Goal: Find specific page/section: Find specific page/section

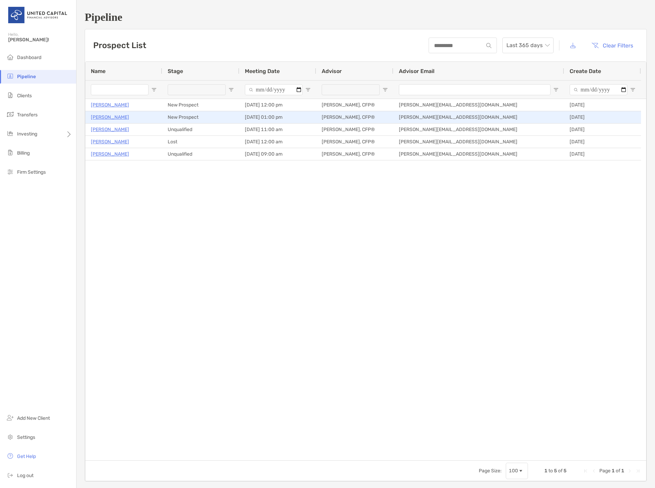
click at [104, 116] on p "Jose Ortiz" at bounding box center [110, 117] width 38 height 9
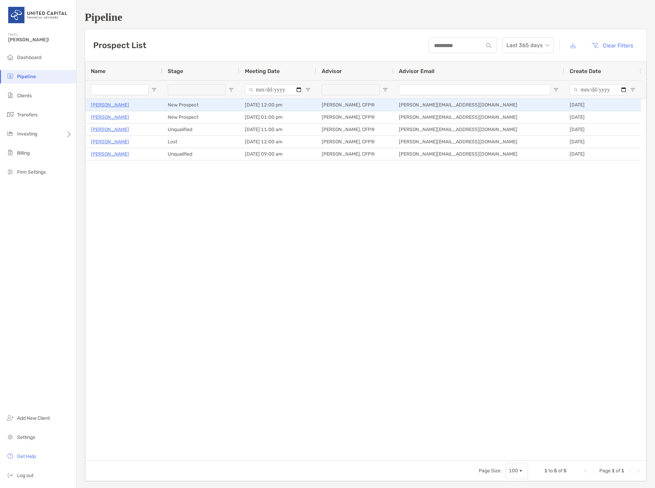
click at [113, 105] on p "[PERSON_NAME]" at bounding box center [110, 105] width 38 height 9
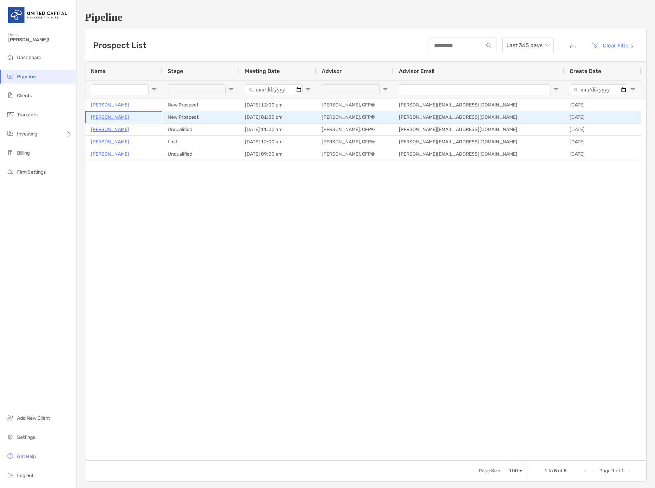
click at [103, 118] on p "[PERSON_NAME]" at bounding box center [110, 117] width 38 height 9
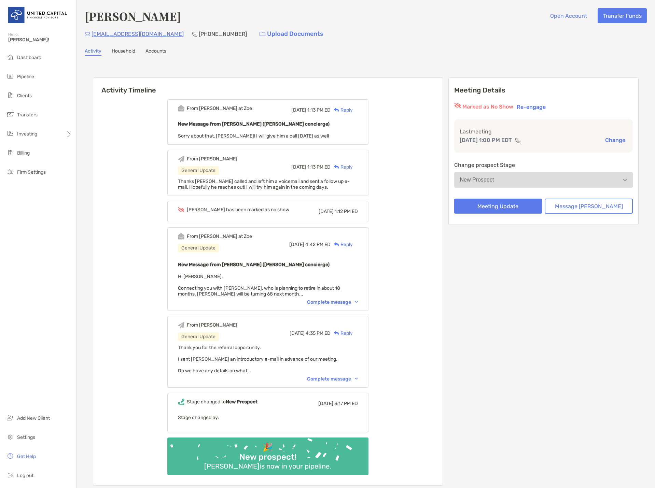
click at [443, 125] on div "From Brendan at Zoe Mon, Aug 11 1:13 PM ED Reply New Message from Brendan Conno…" at bounding box center [267, 289] width 349 height 391
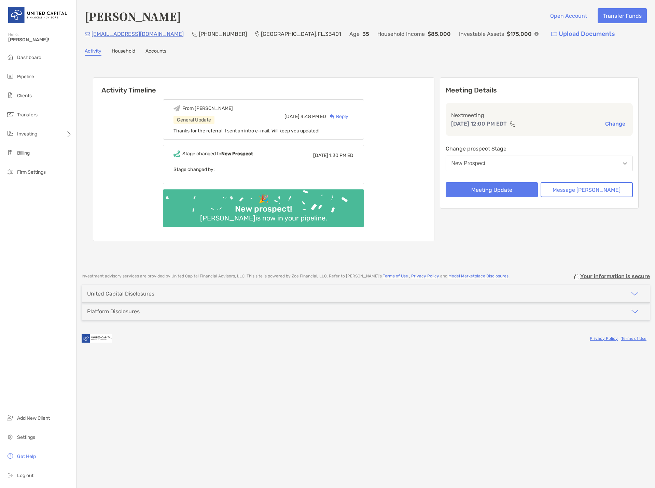
click at [522, 162] on button "New Prospect" at bounding box center [540, 164] width 188 height 16
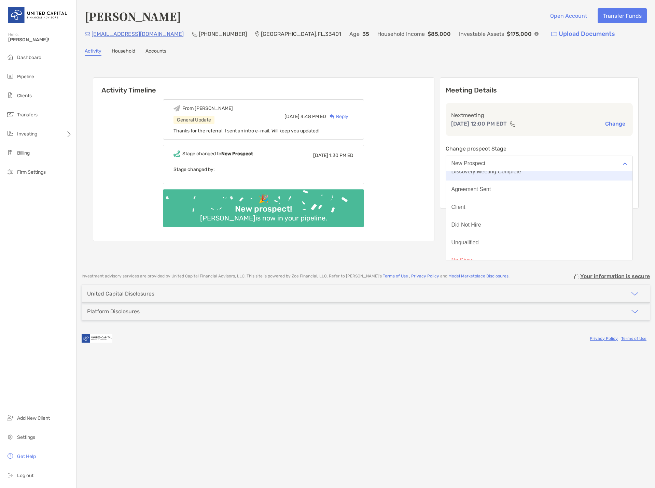
scroll to position [53, 0]
click at [427, 151] on div "From [PERSON_NAME] General Update [DATE] 4:48 PM ED Reply Thanks for the referr…" at bounding box center [263, 167] width 341 height 147
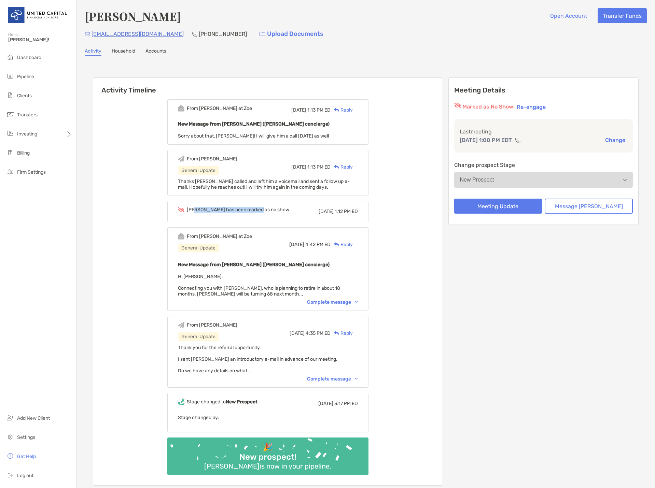
drag, startPoint x: 206, startPoint y: 210, endPoint x: 268, endPoint y: 212, distance: 61.9
click at [268, 212] on div "[PERSON_NAME] has been marked as no show" at bounding box center [238, 210] width 102 height 6
click at [261, 210] on div "[PERSON_NAME] has been marked as no show" at bounding box center [238, 210] width 102 height 6
drag, startPoint x: 272, startPoint y: 209, endPoint x: 199, endPoint y: 209, distance: 72.7
click at [199, 209] on div "[PERSON_NAME] has been marked as no show" at bounding box center [238, 210] width 102 height 6
